Goal: Information Seeking & Learning: Learn about a topic

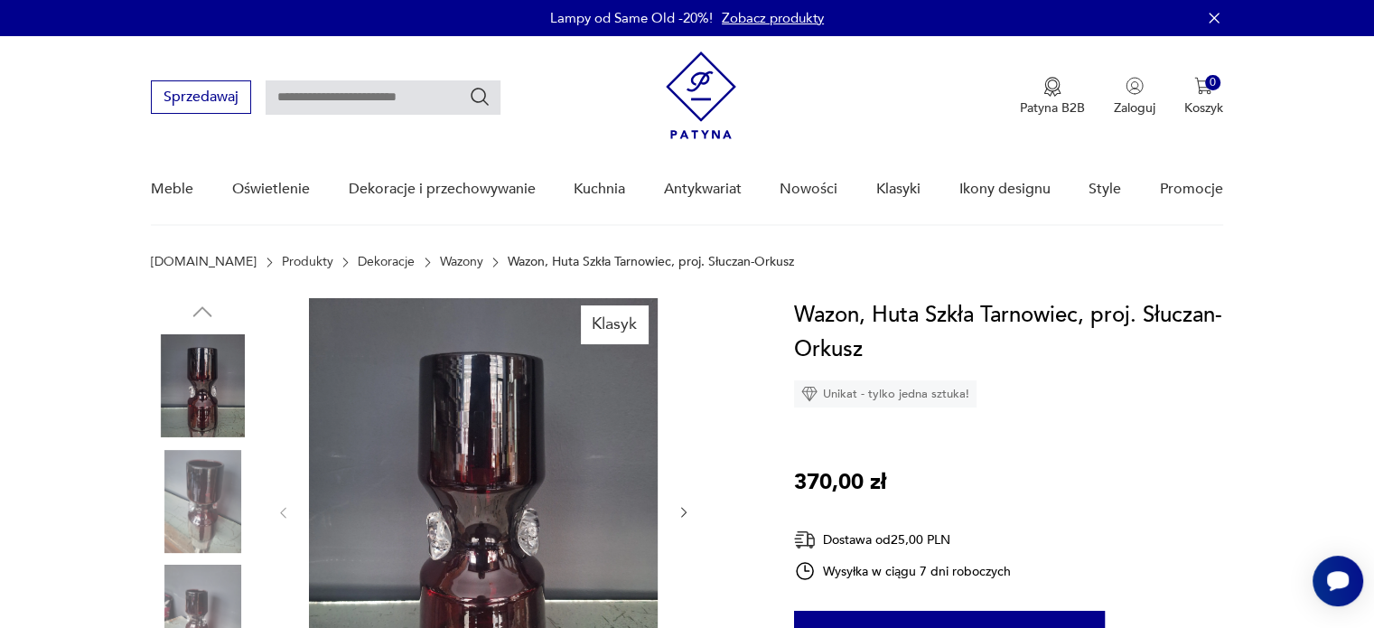
click at [369, 85] on input "text" at bounding box center [383, 97] width 235 height 34
type input "*******"
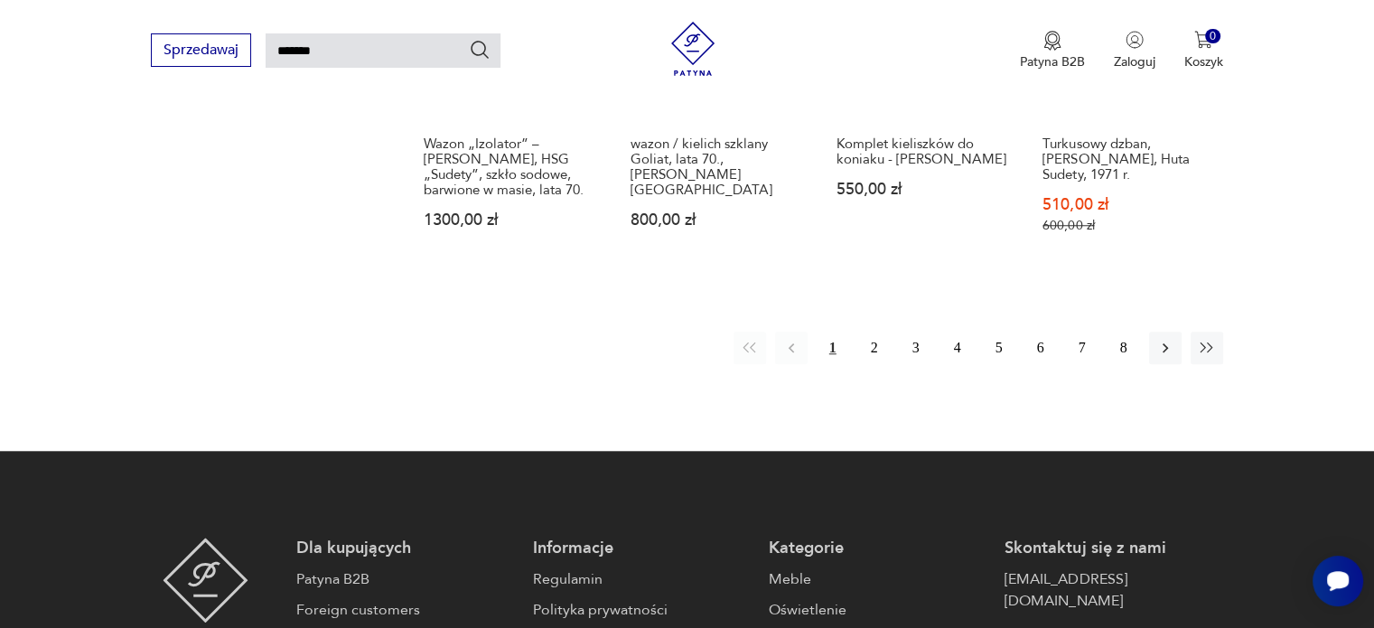
scroll to position [1600, 0]
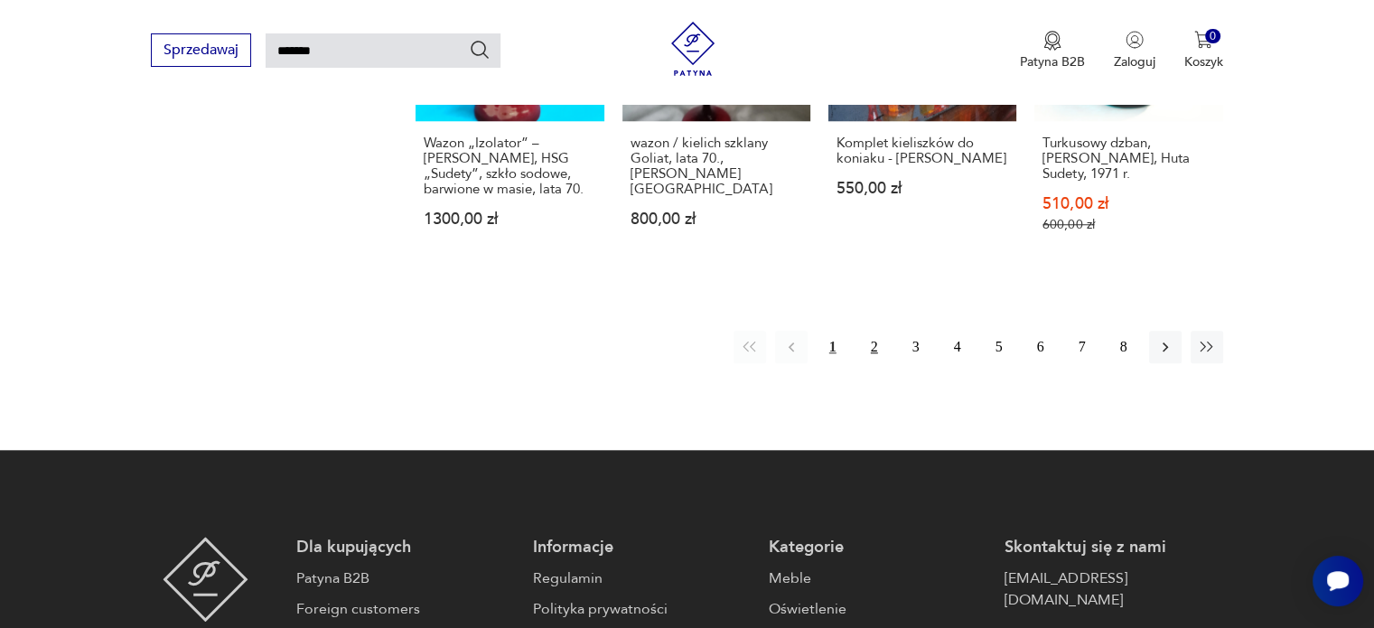
click at [867, 331] on button "2" at bounding box center [874, 347] width 33 height 33
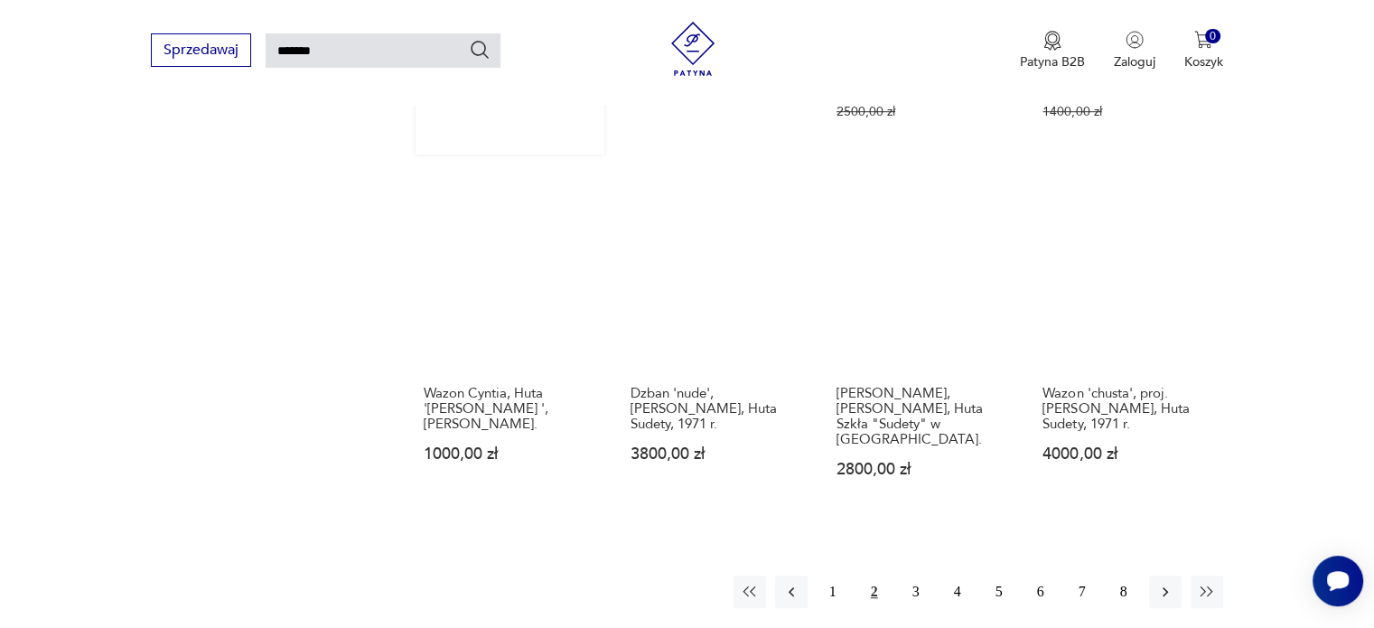
scroll to position [1329, 0]
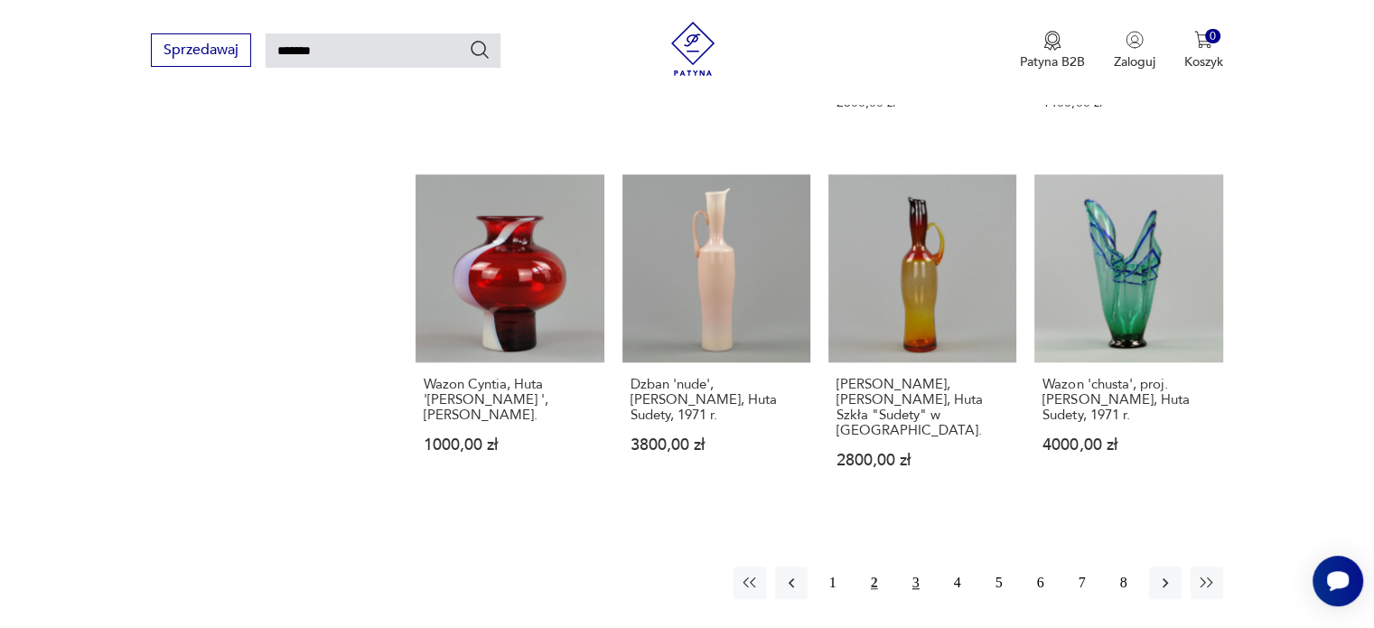
click at [919, 566] on button "3" at bounding box center [916, 582] width 33 height 33
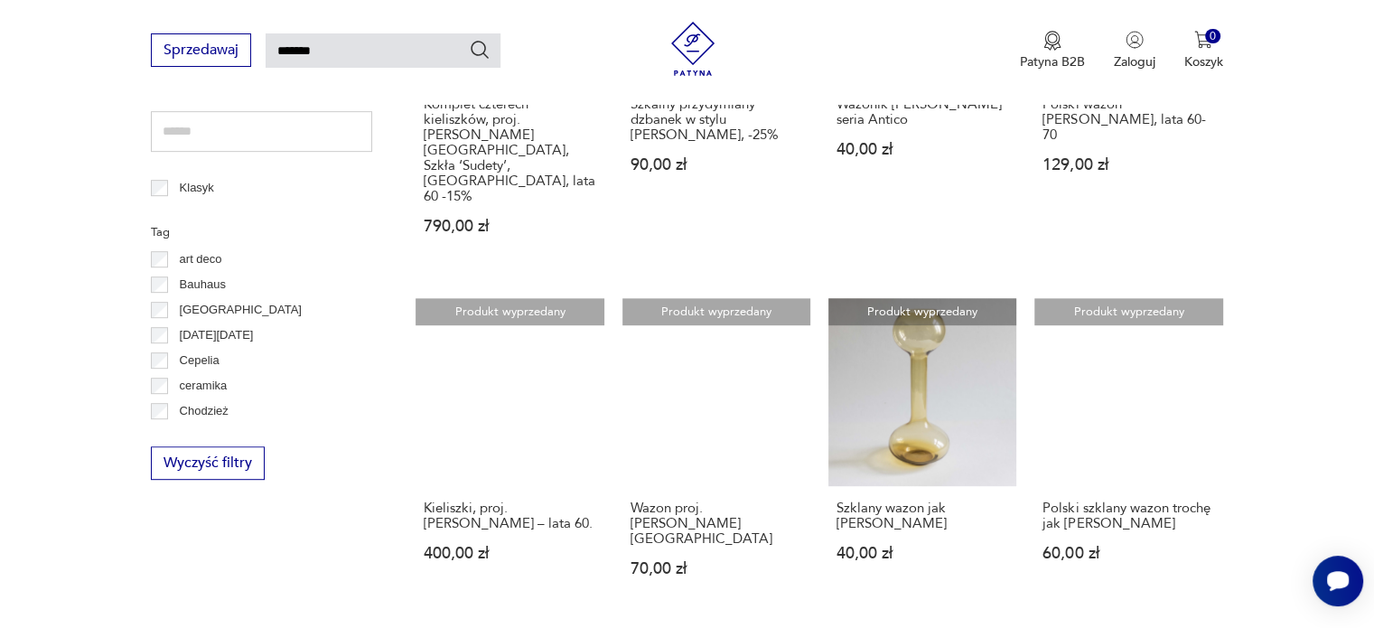
scroll to position [1238, 0]
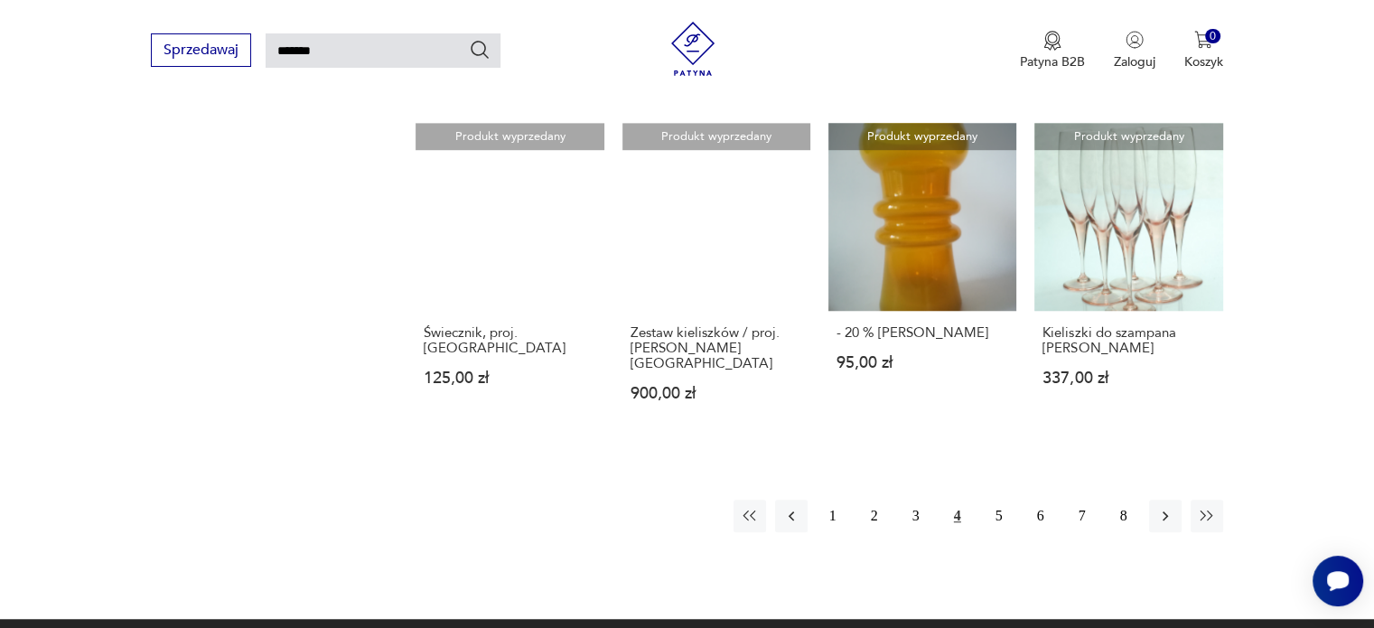
scroll to position [1419, 0]
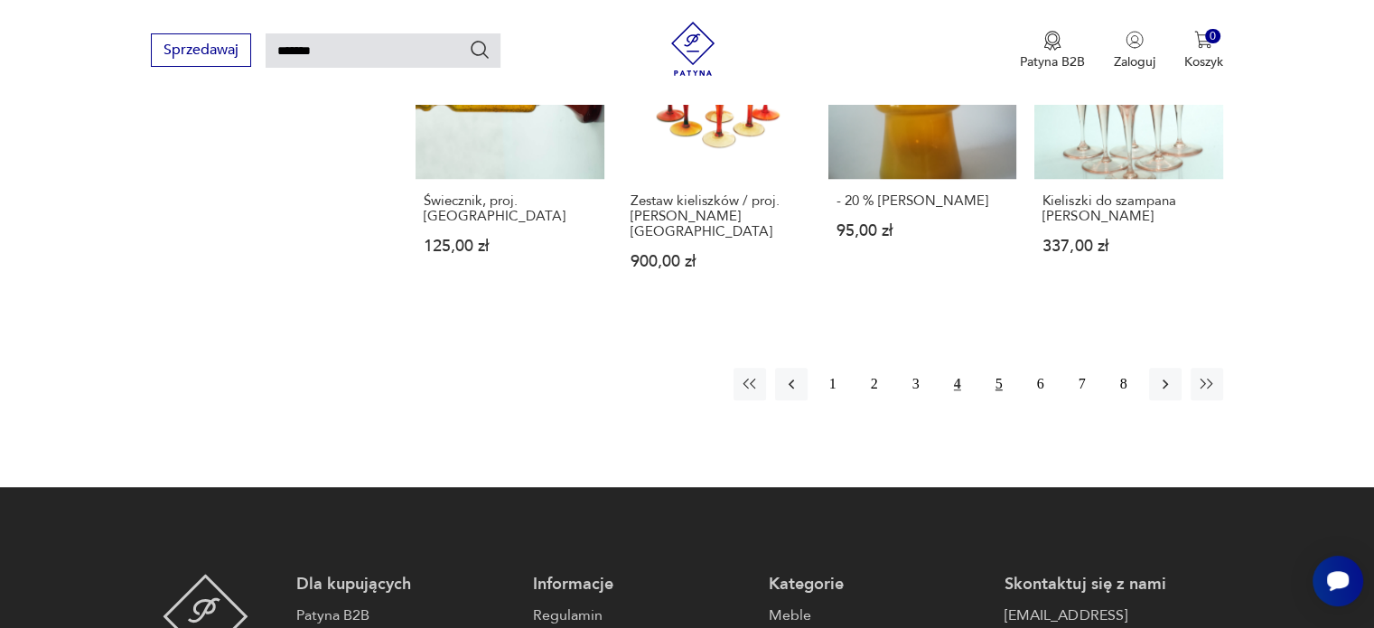
click at [999, 385] on button "5" at bounding box center [999, 384] width 33 height 33
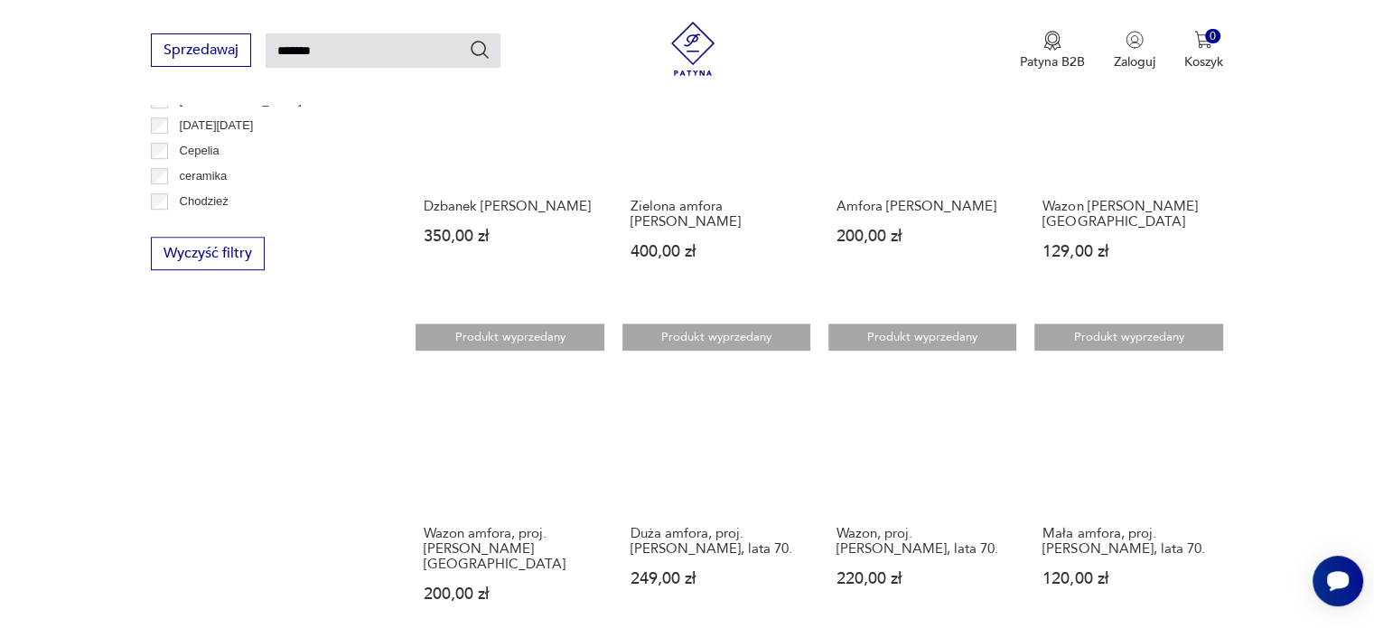
scroll to position [1238, 0]
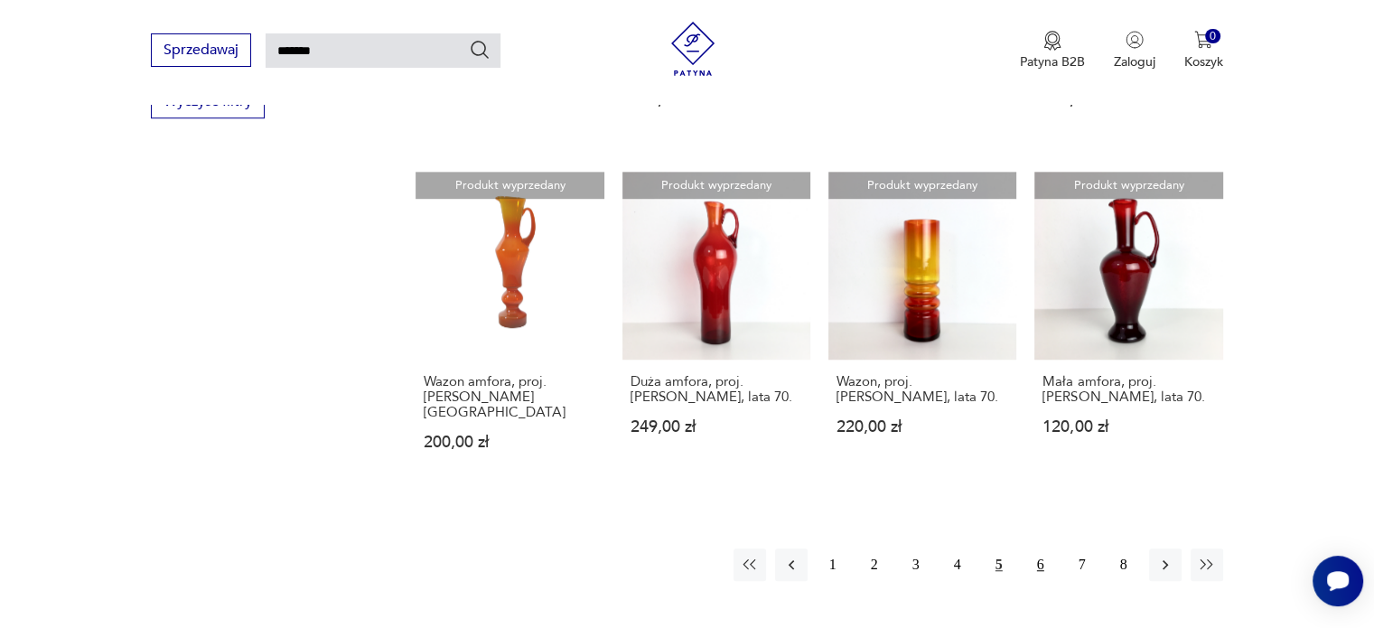
click at [1040, 548] on button "6" at bounding box center [1040, 564] width 33 height 33
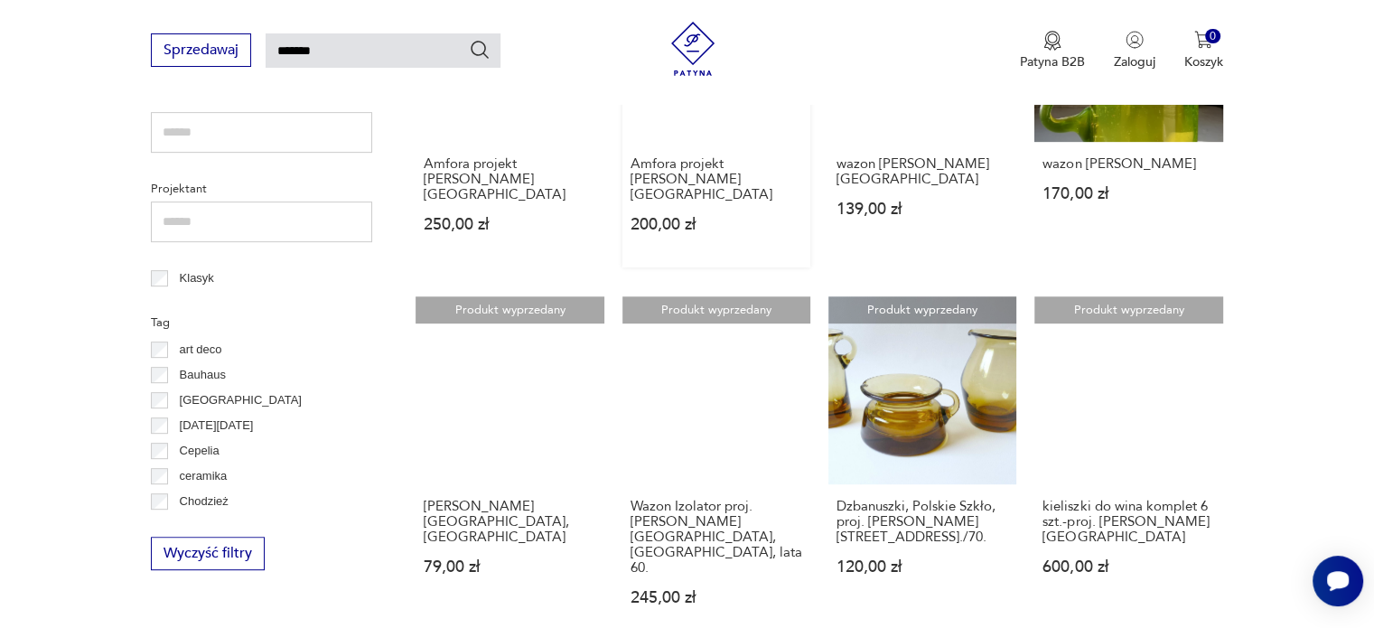
scroll to position [1238, 0]
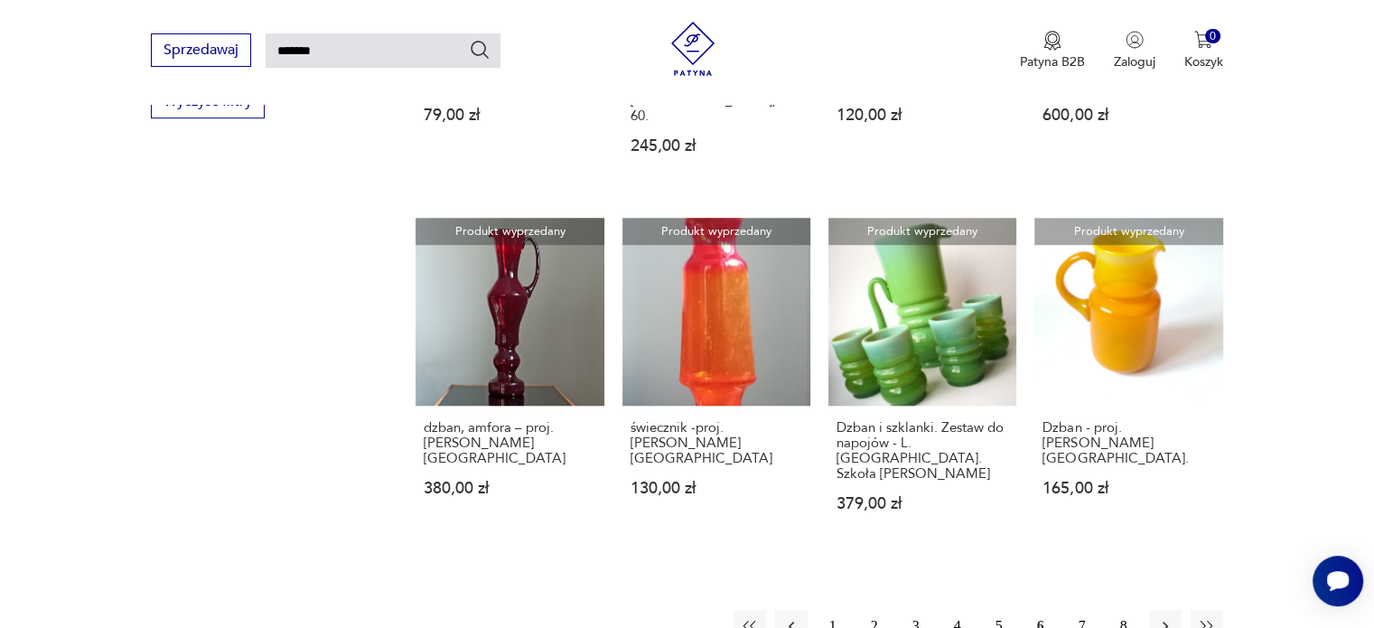
click at [1080, 610] on button "7" at bounding box center [1082, 626] width 33 height 33
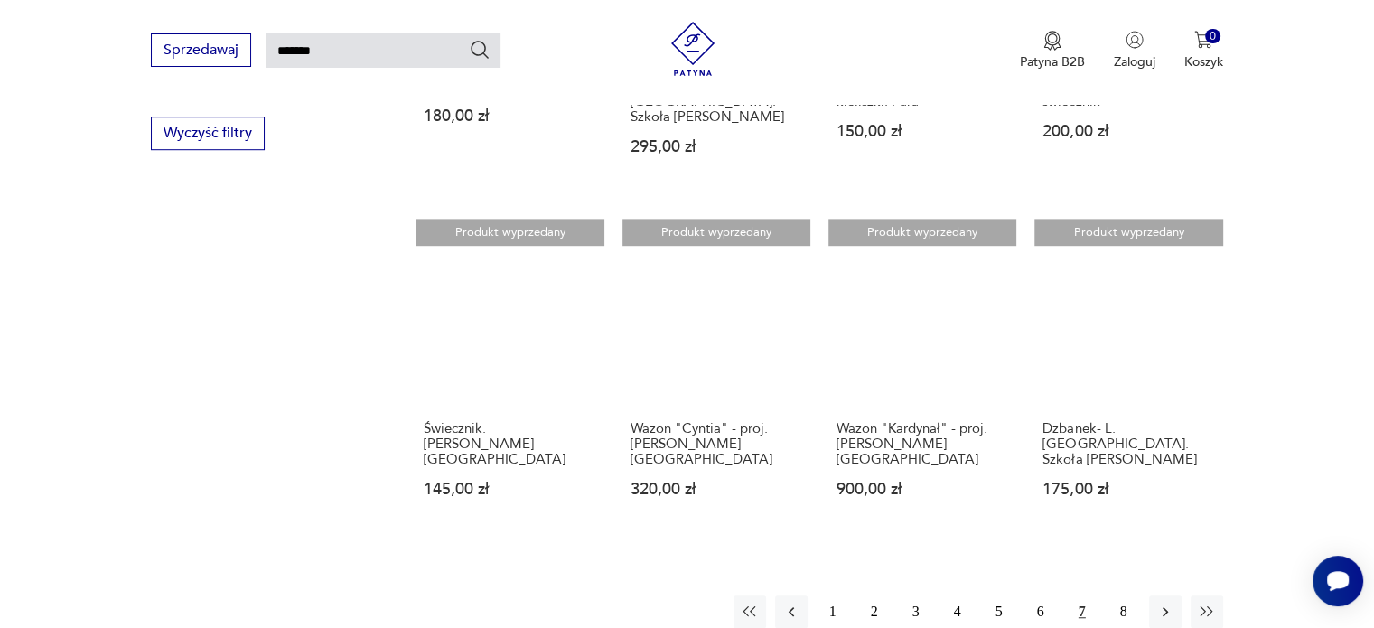
scroll to position [1238, 0]
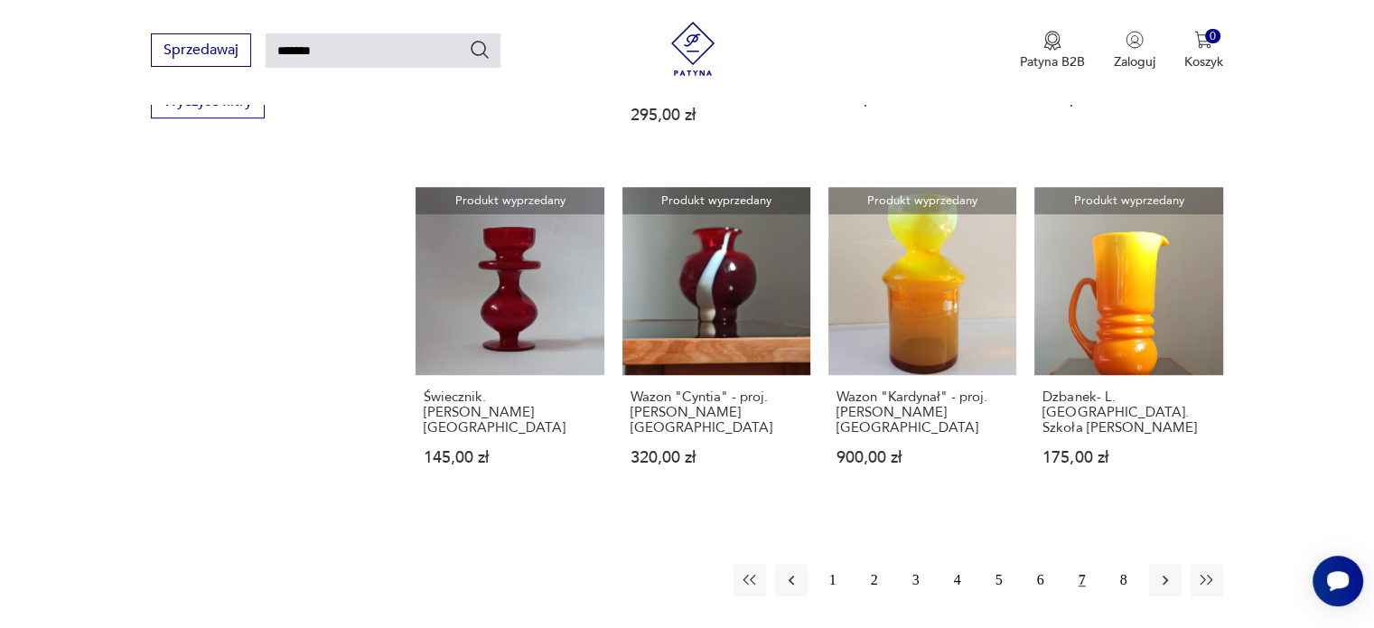
click at [1080, 564] on button "7" at bounding box center [1082, 580] width 33 height 33
click at [1082, 564] on button "7" at bounding box center [1082, 580] width 33 height 33
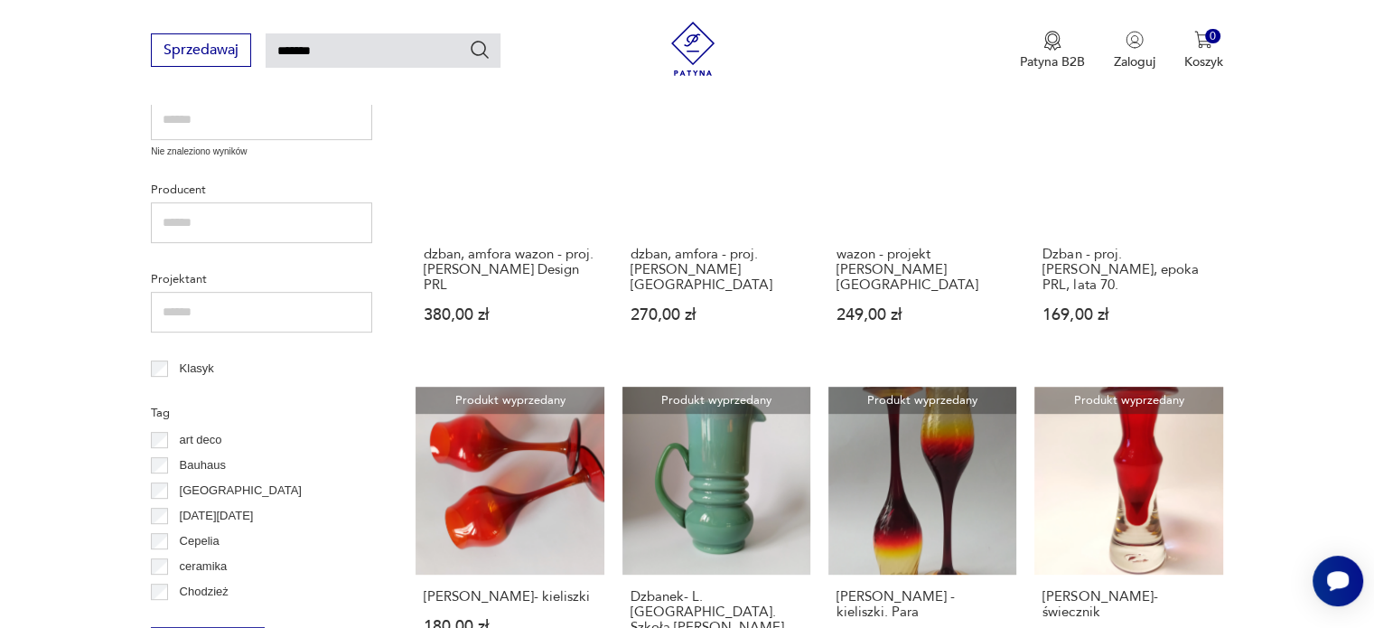
scroll to position [1329, 0]
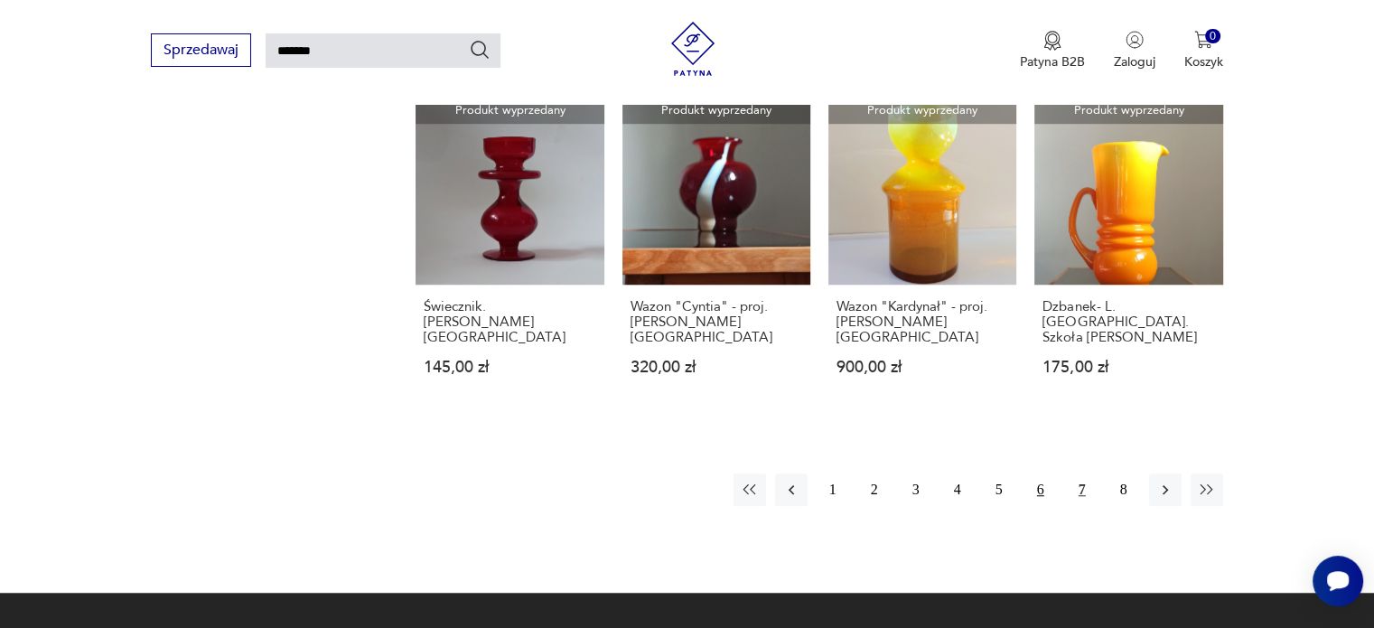
click at [1041, 473] on button "6" at bounding box center [1040, 489] width 33 height 33
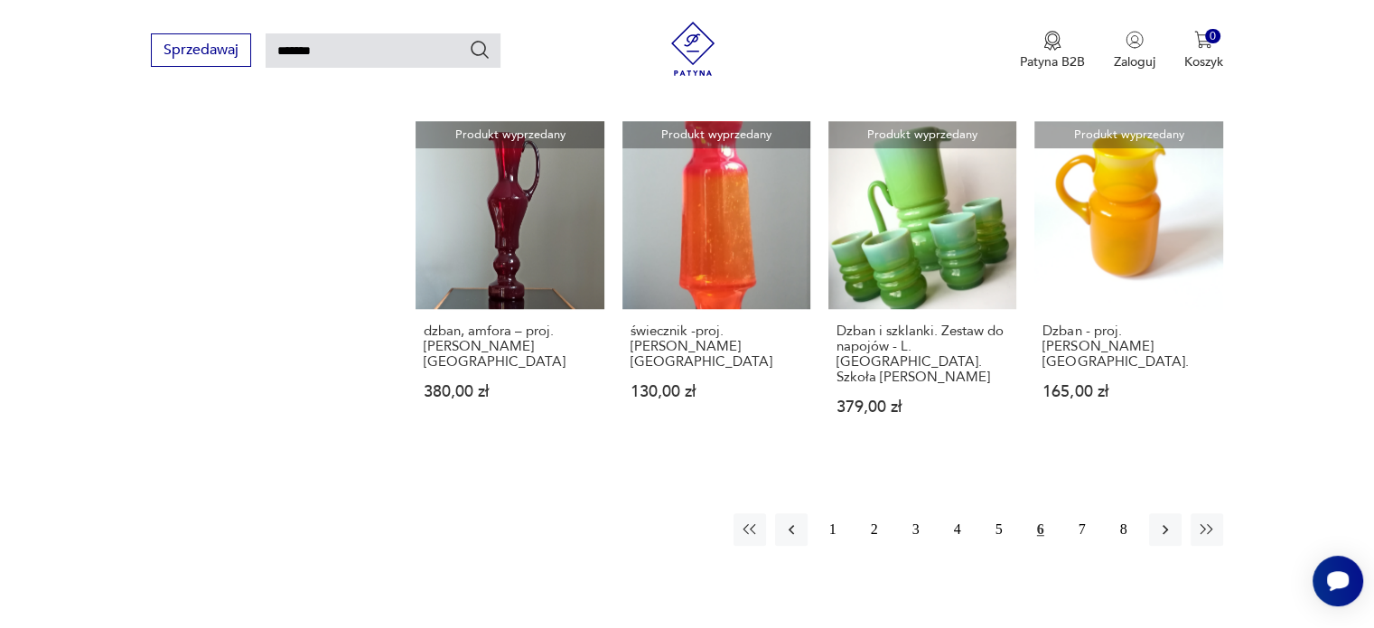
scroll to position [1238, 0]
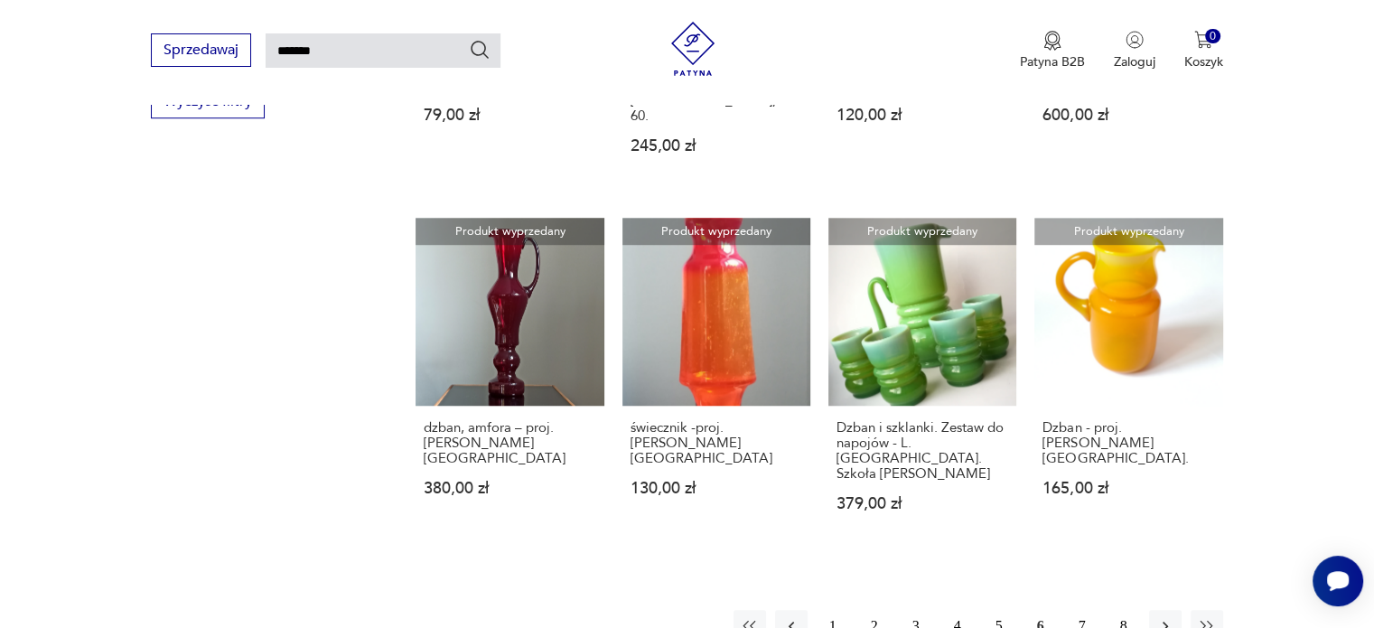
click at [1080, 610] on button "7" at bounding box center [1082, 626] width 33 height 33
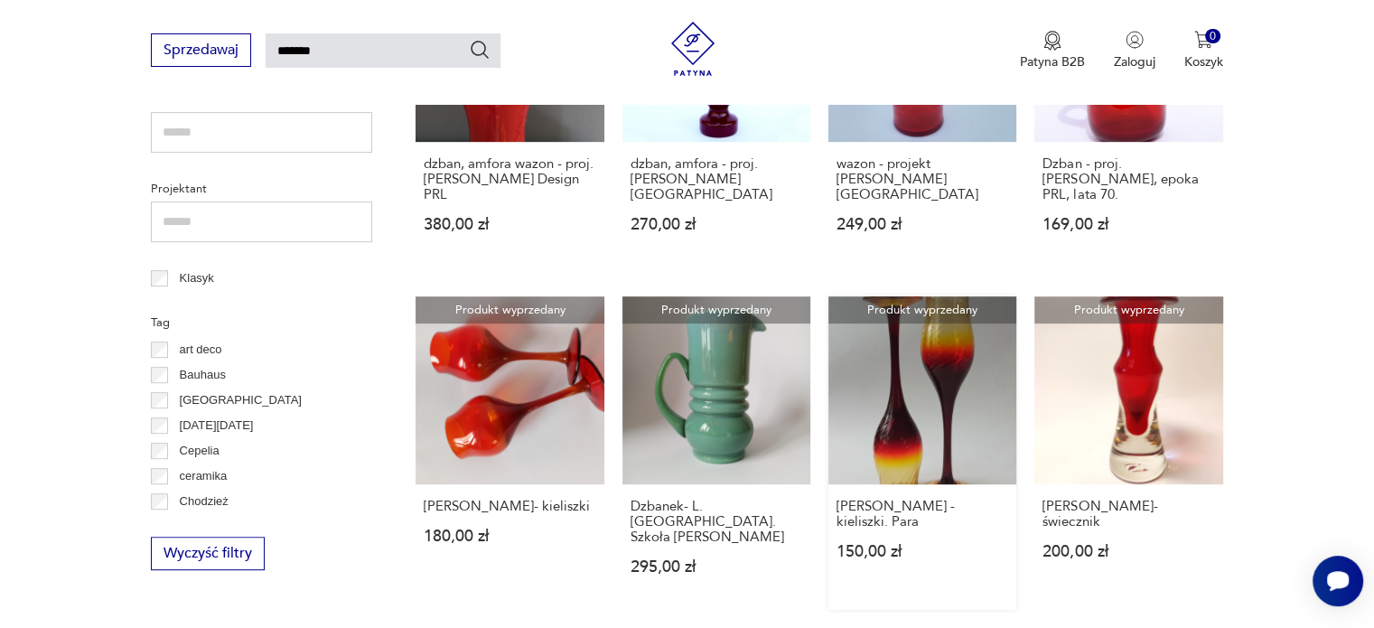
scroll to position [1238, 0]
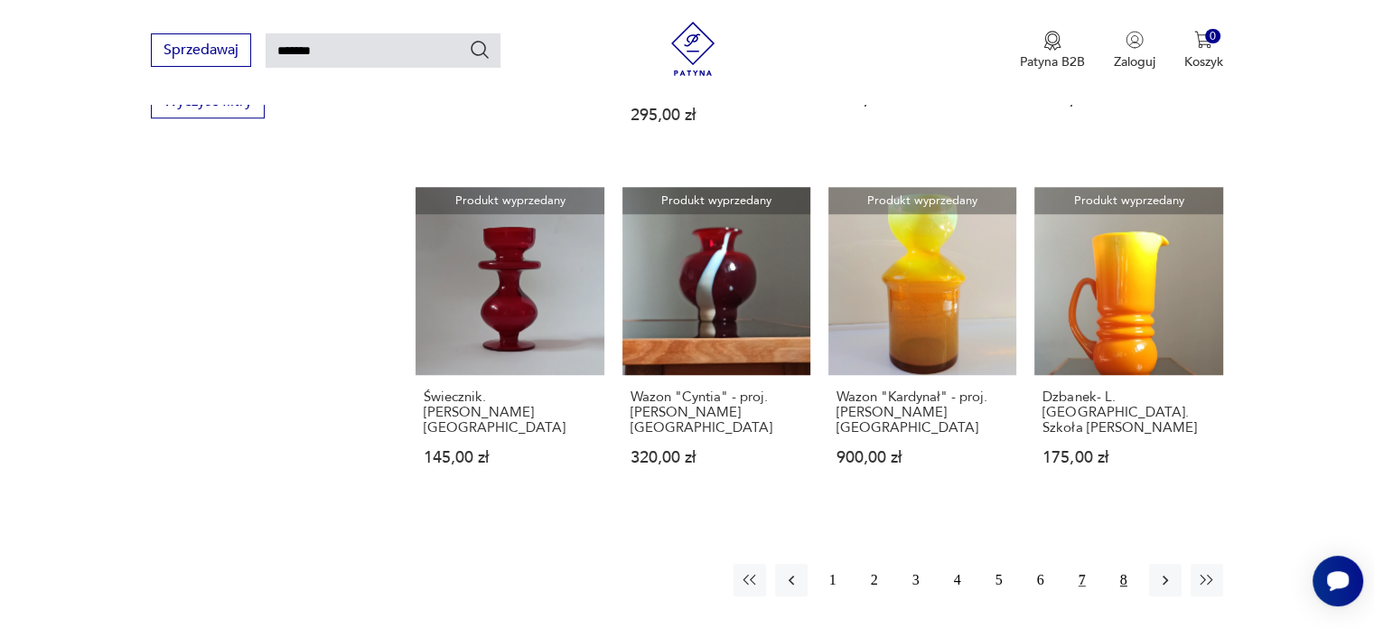
click at [1117, 564] on button "8" at bounding box center [1123, 580] width 33 height 33
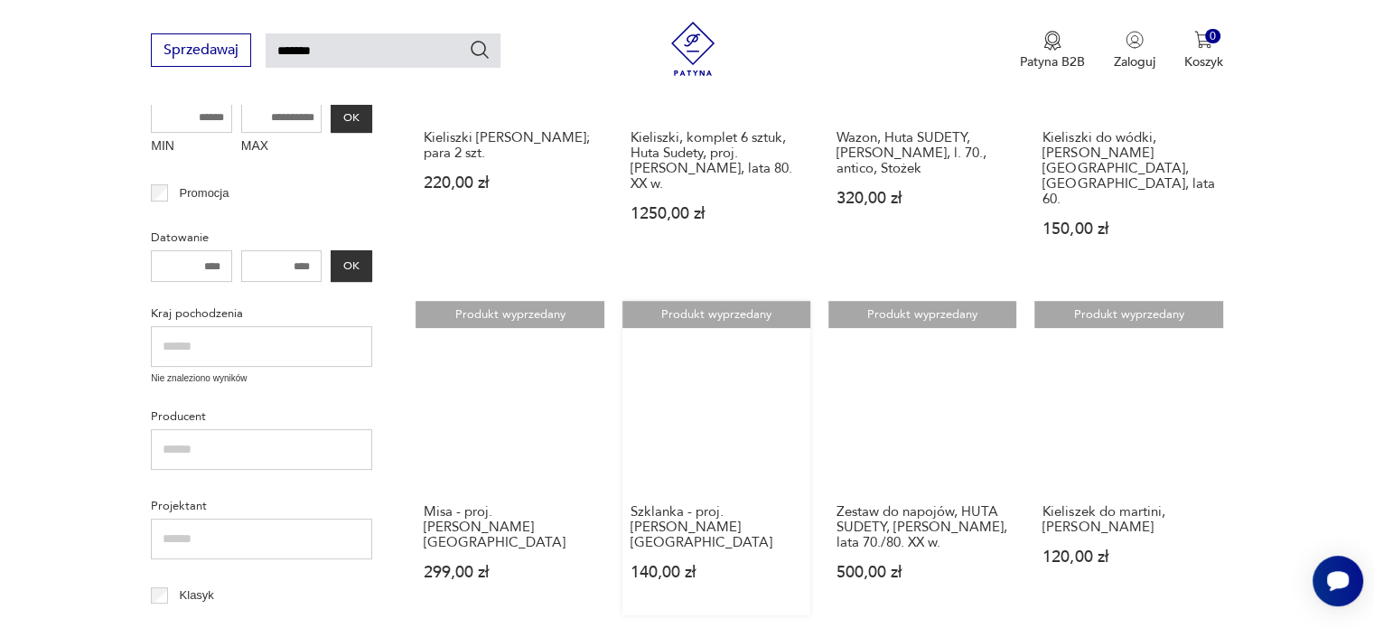
scroll to position [606, 0]
